Goal: Task Accomplishment & Management: Manage account settings

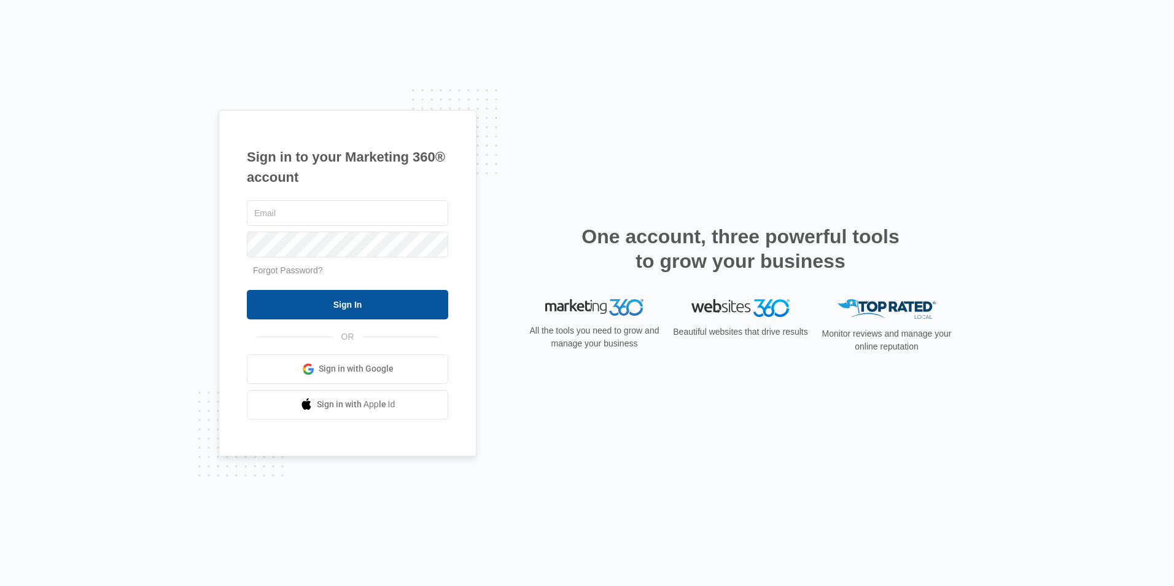
type input "[EMAIL_ADDRESS][DOMAIN_NAME]"
click at [309, 302] on input "Sign In" at bounding box center [347, 304] width 201 height 29
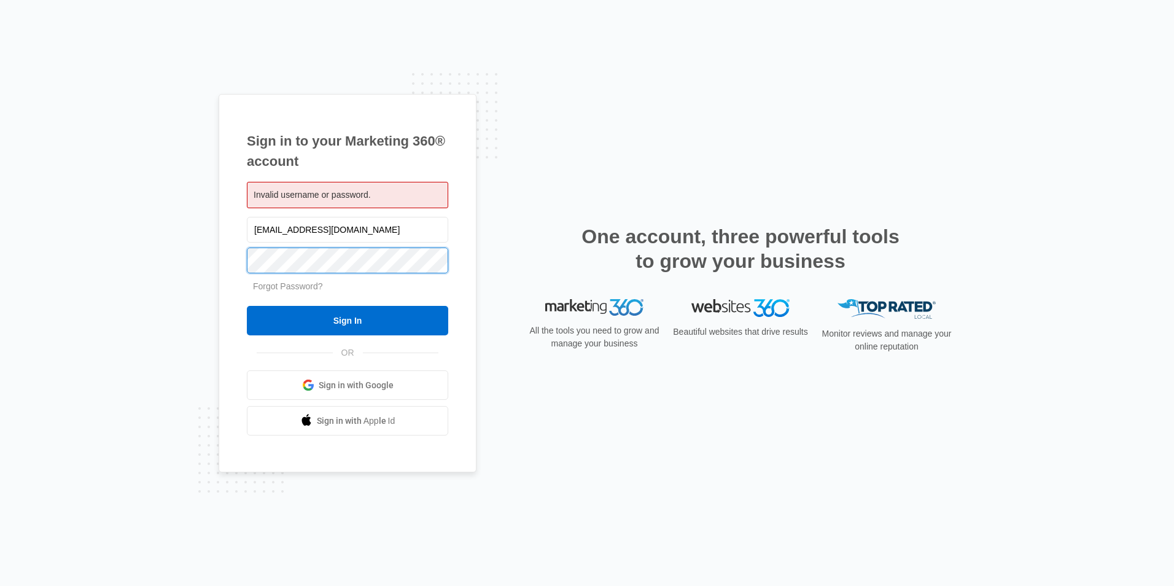
click at [227, 262] on div "Sign in to your Marketing 360® account Invalid username or password. [EMAIL_ADD…" at bounding box center [348, 283] width 258 height 379
click at [158, 357] on div "Sign in to your Marketing 360® account Invalid username or password. [EMAIL_ADD…" at bounding box center [587, 293] width 1174 height 586
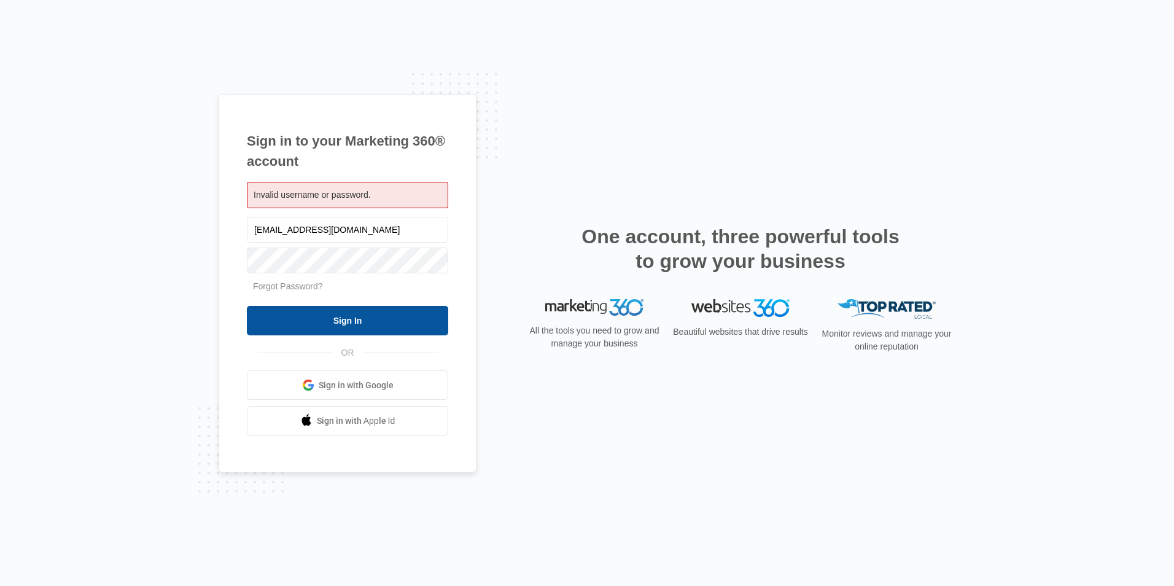
click at [291, 322] on input "Sign In" at bounding box center [347, 320] width 201 height 29
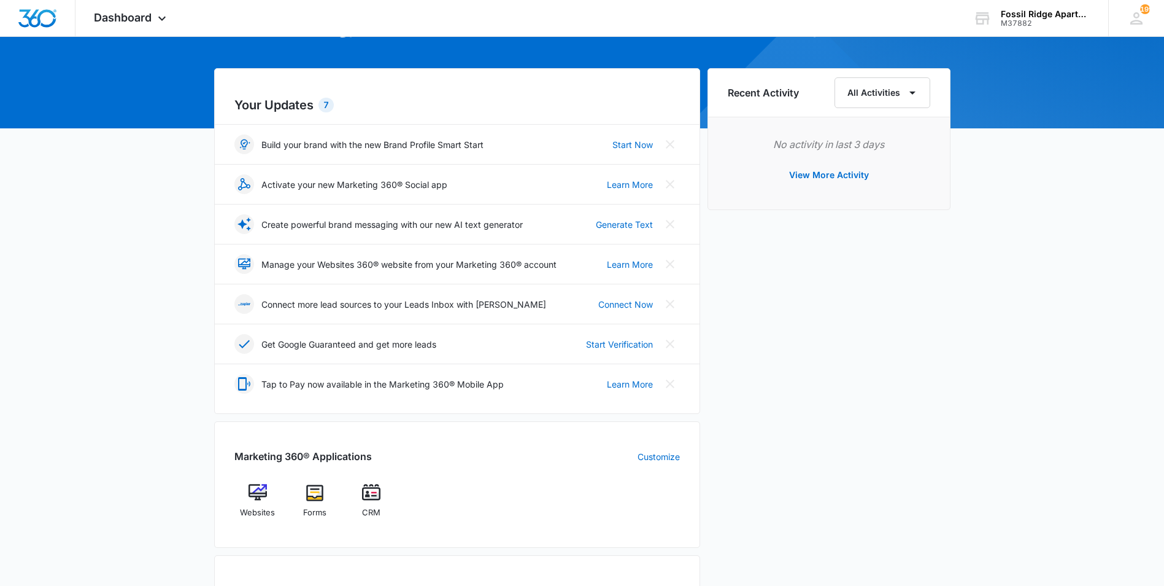
scroll to position [307, 0]
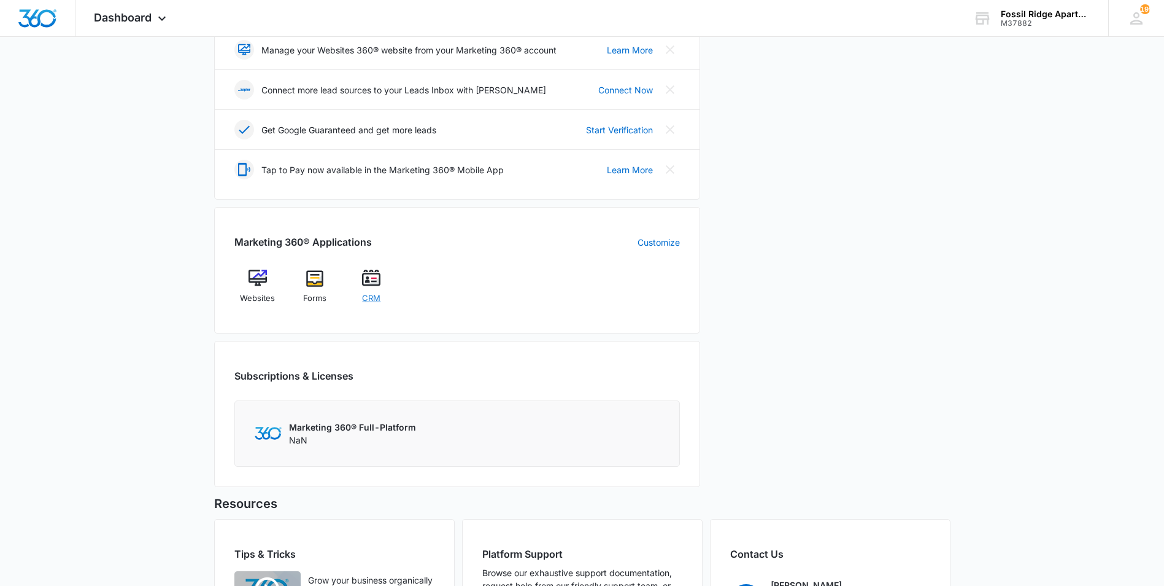
click at [365, 292] on span "CRM" at bounding box center [371, 298] width 18 height 12
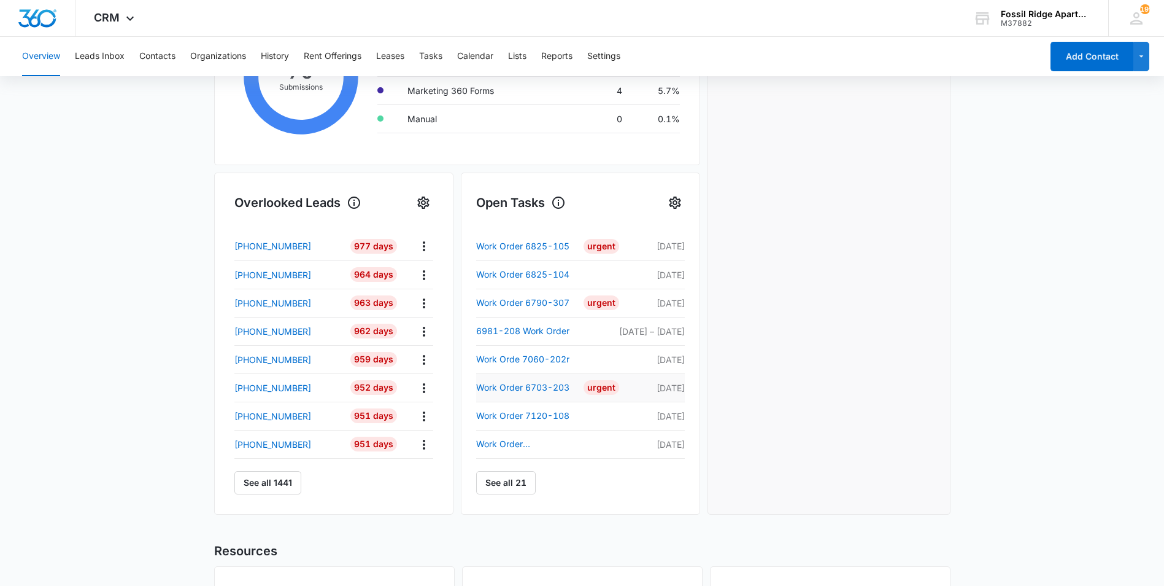
scroll to position [307, 0]
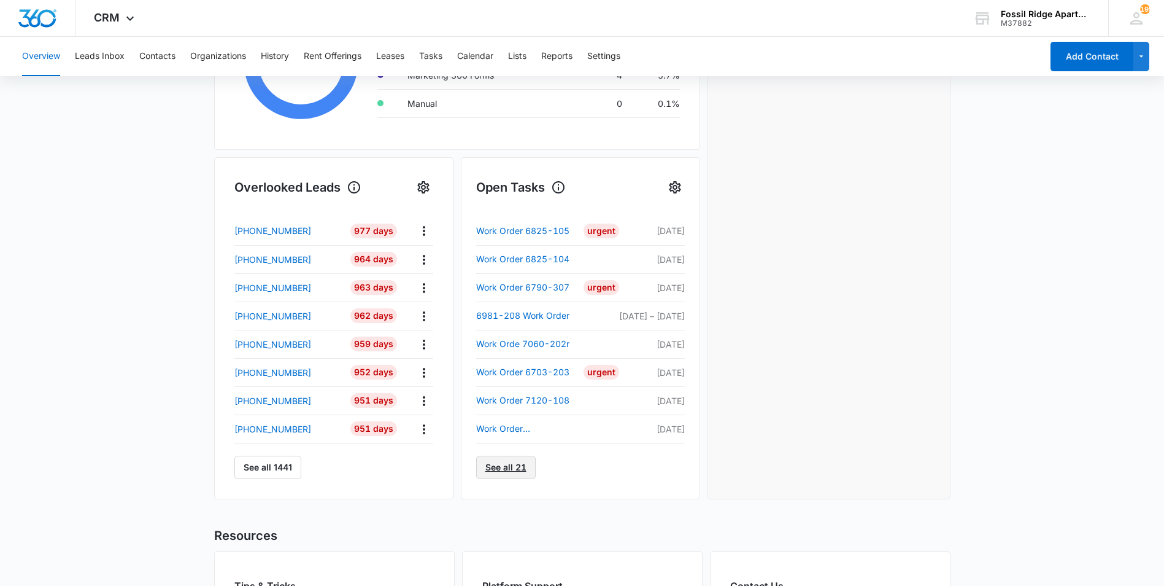
click at [518, 459] on link "See all 21" at bounding box center [506, 466] width 60 height 23
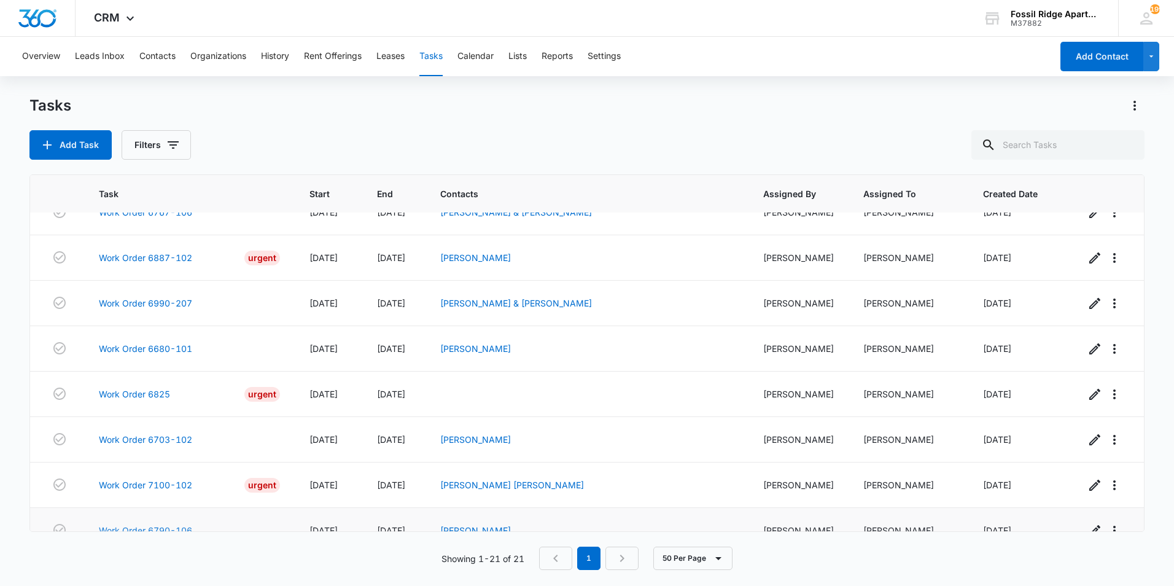
scroll to position [641, 0]
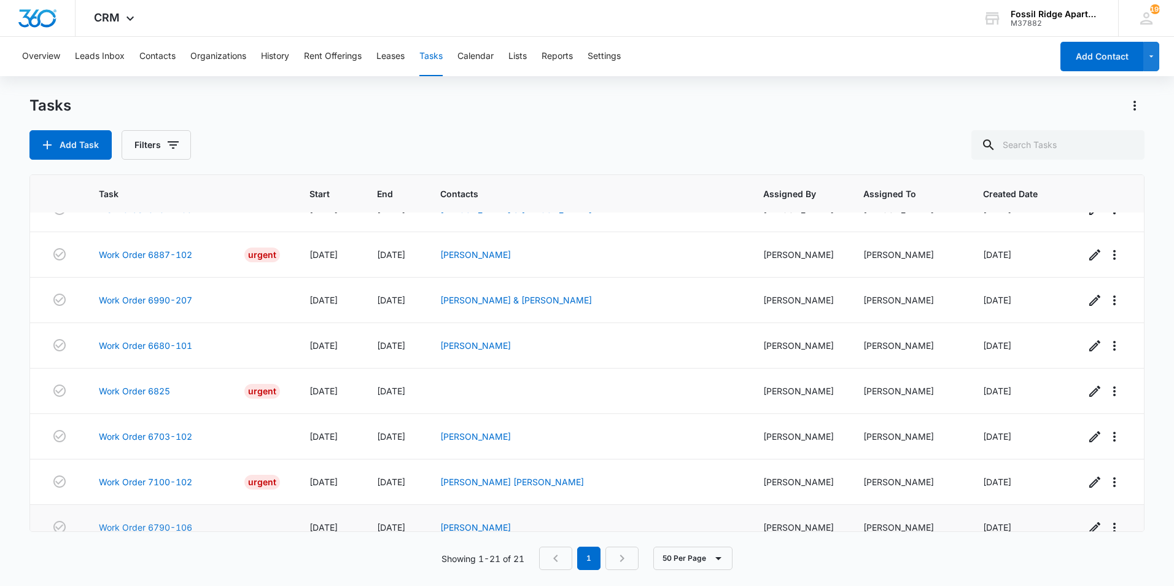
click at [174, 521] on link "Work Order 6790-106" at bounding box center [145, 527] width 93 height 13
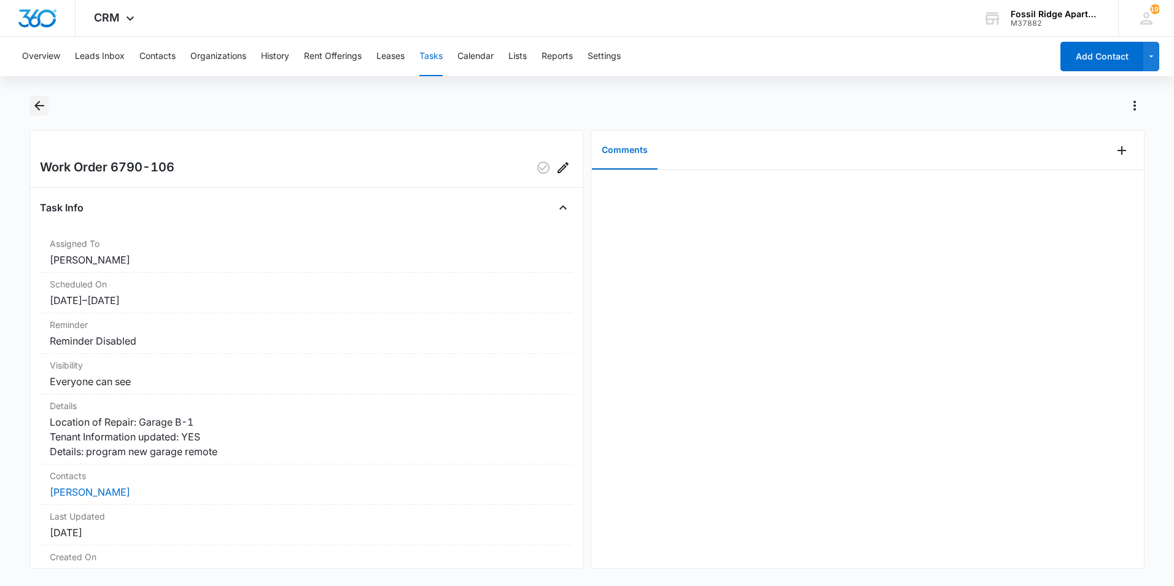
click at [44, 103] on icon "Back" at bounding box center [39, 105] width 15 height 15
